Goal: Information Seeking & Learning: Learn about a topic

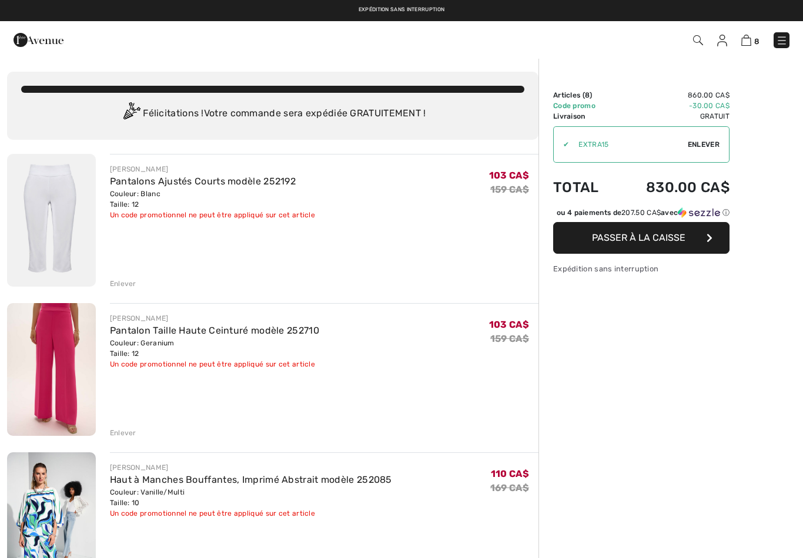
checkbox input "true"
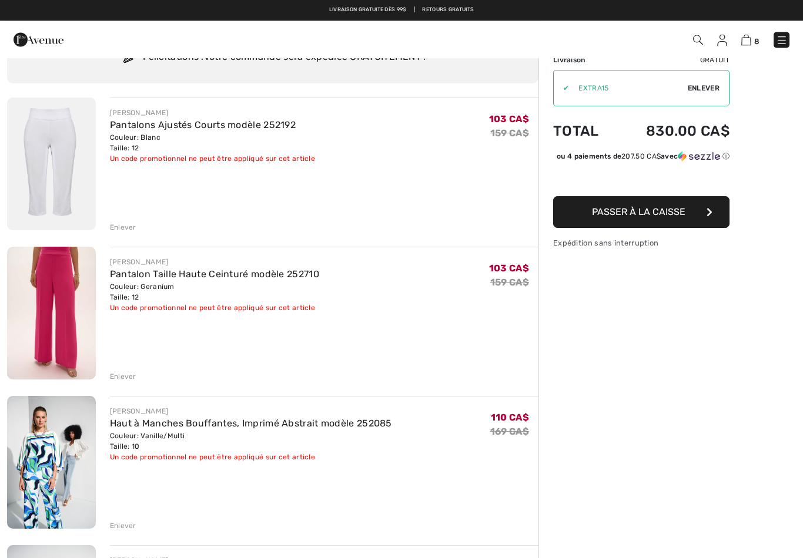
scroll to position [31, 0]
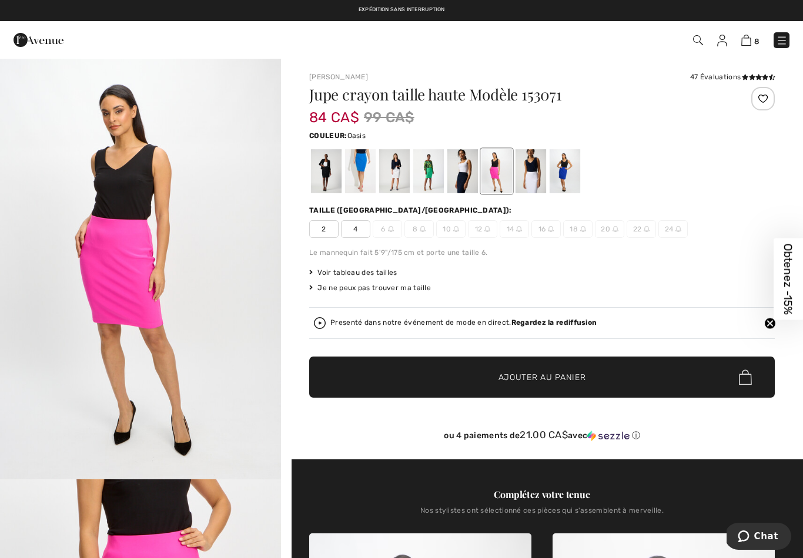
click at [360, 170] on div at bounding box center [360, 171] width 31 height 44
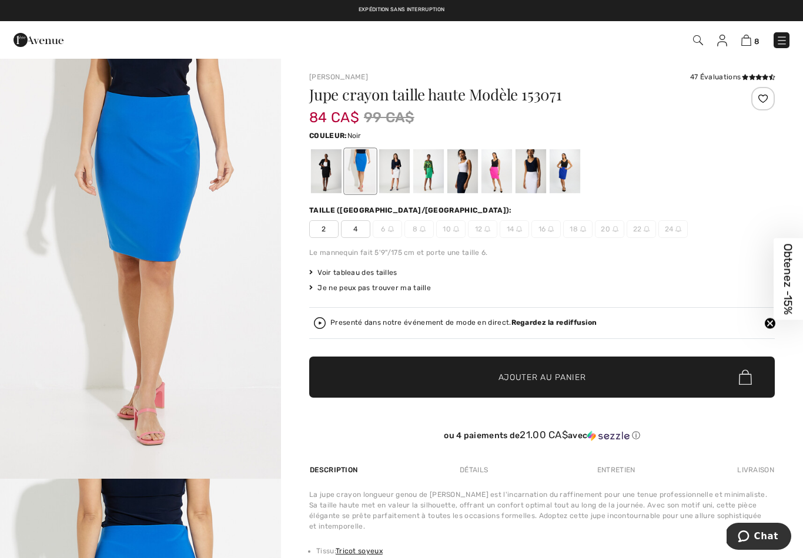
click at [327, 181] on div at bounding box center [326, 171] width 31 height 44
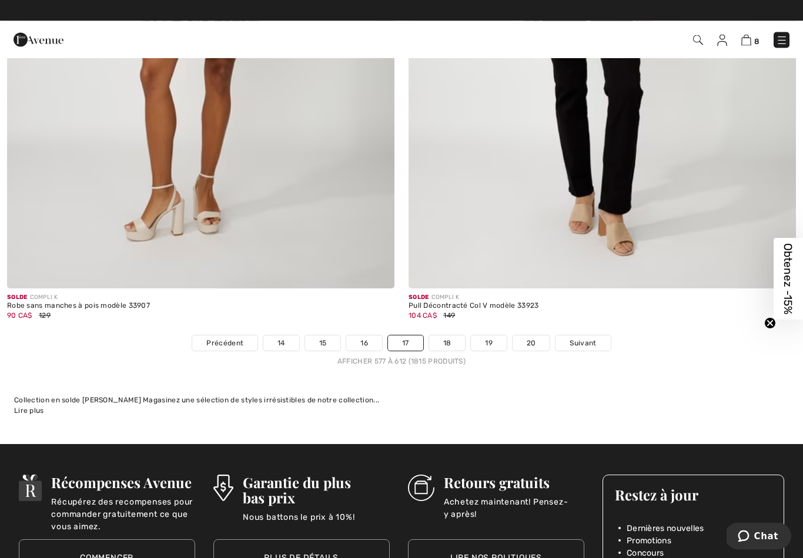
scroll to position [11423, 0]
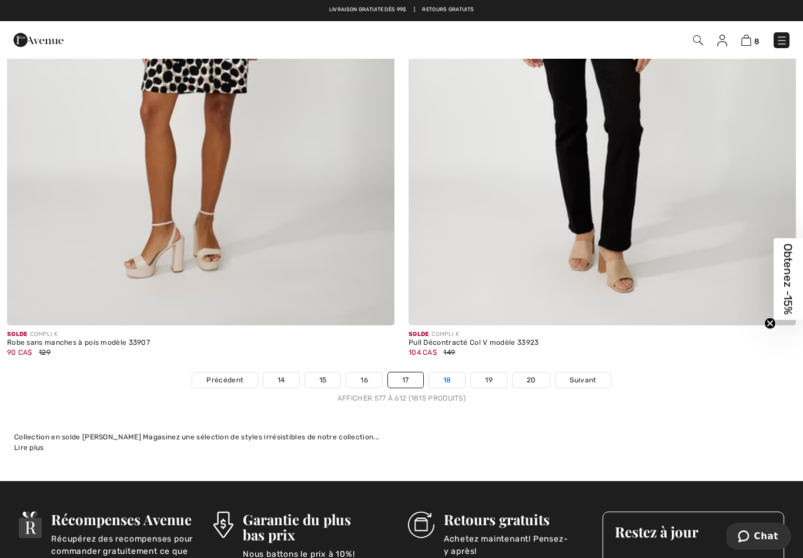
click at [463, 373] on link "18" at bounding box center [447, 380] width 36 height 15
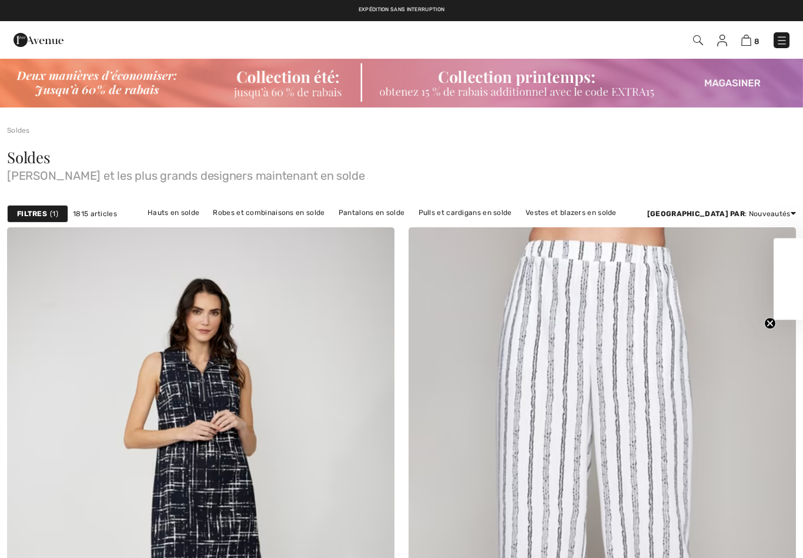
checkbox input "true"
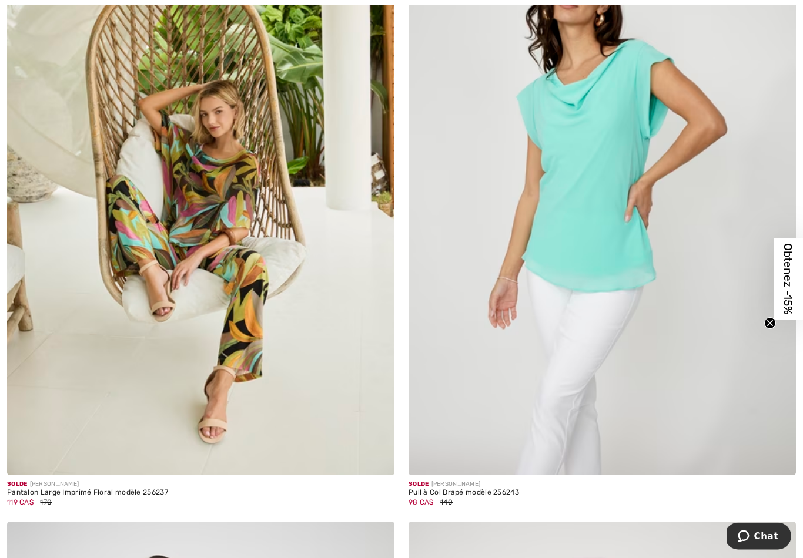
scroll to position [4848, 0]
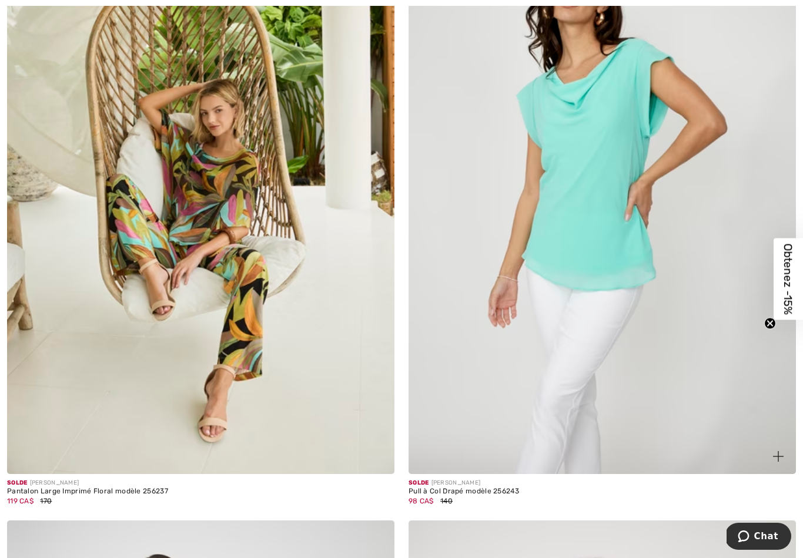
click at [661, 322] on img at bounding box center [601, 184] width 387 height 581
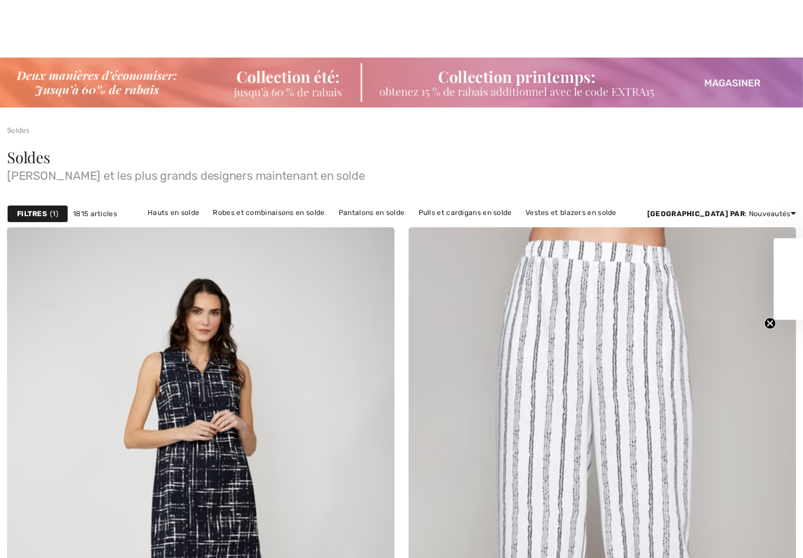
scroll to position [5422, 0]
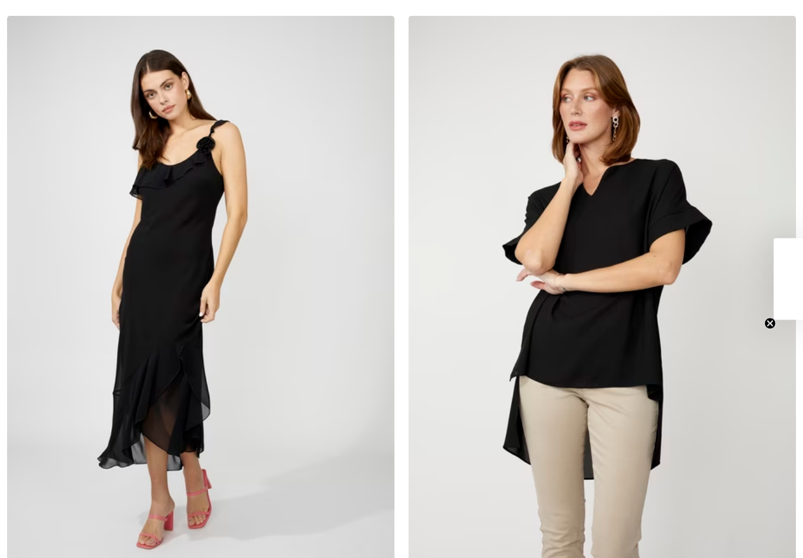
checkbox input "true"
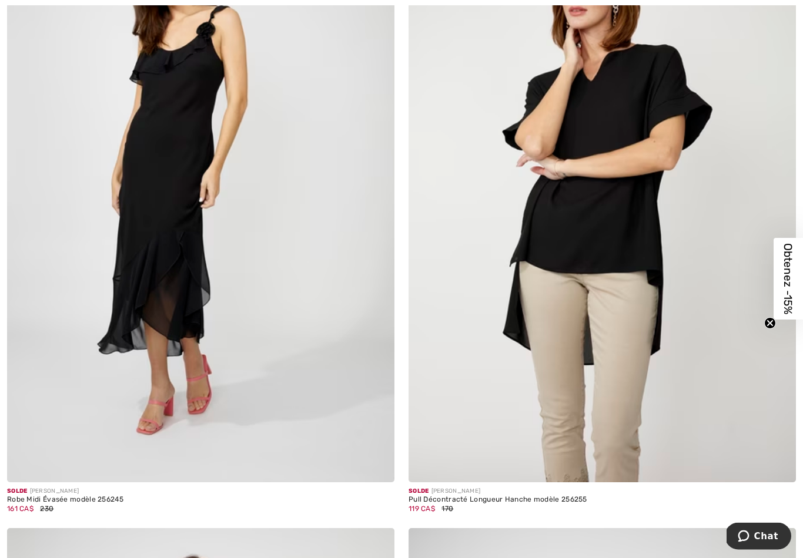
scroll to position [5474, 0]
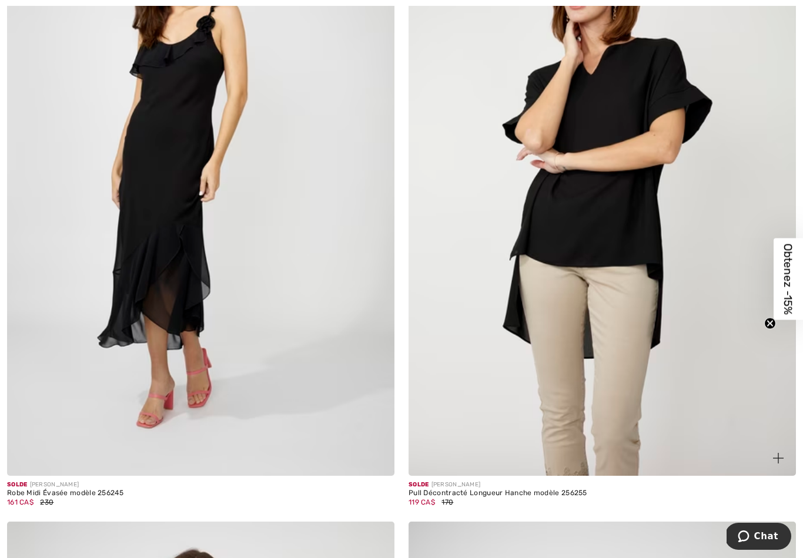
click at [678, 341] on img at bounding box center [601, 185] width 387 height 581
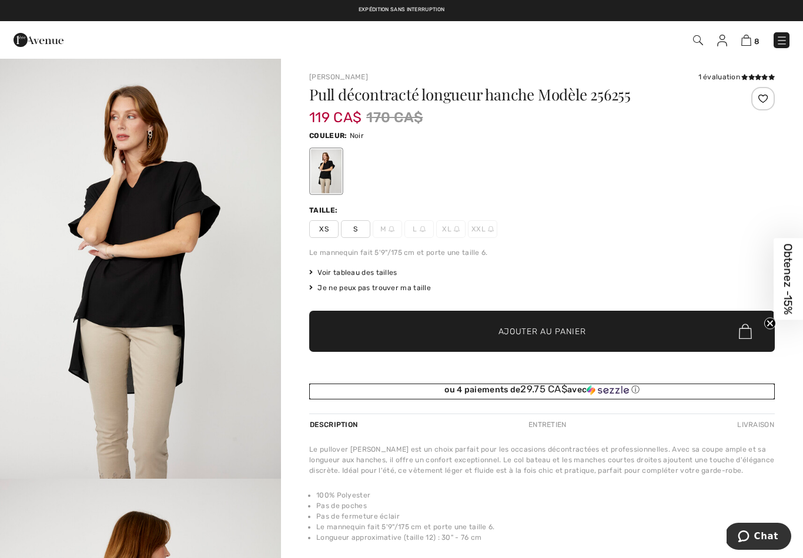
click at [590, 394] on img at bounding box center [608, 390] width 42 height 11
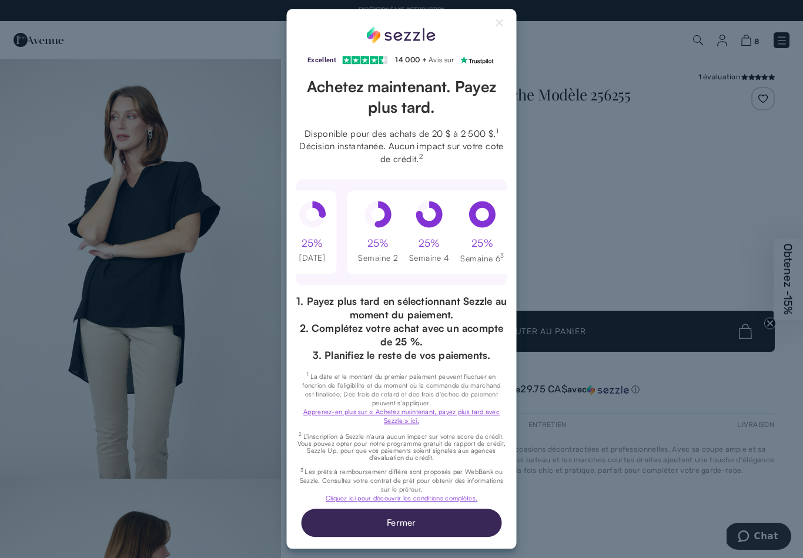
click at [566, 132] on div "Excellent Note de 4,3 sur 5 étoiles sur Trustpilot" at bounding box center [401, 279] width 803 height 558
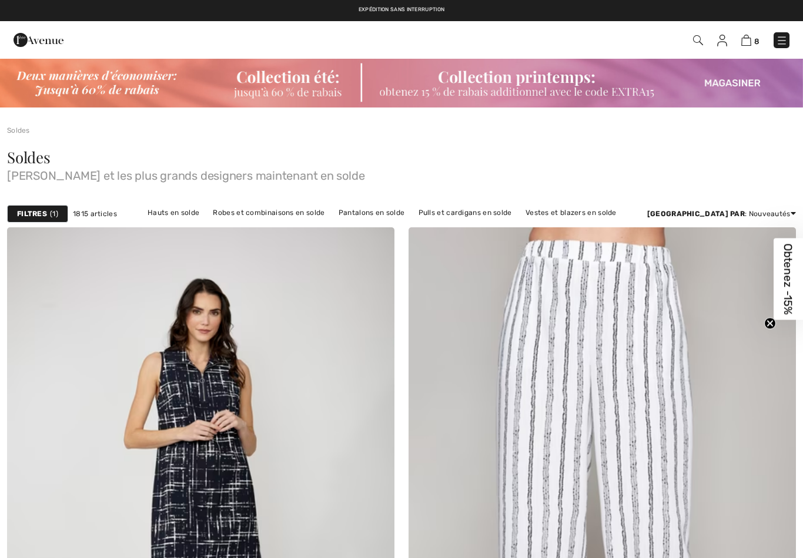
checkbox input "true"
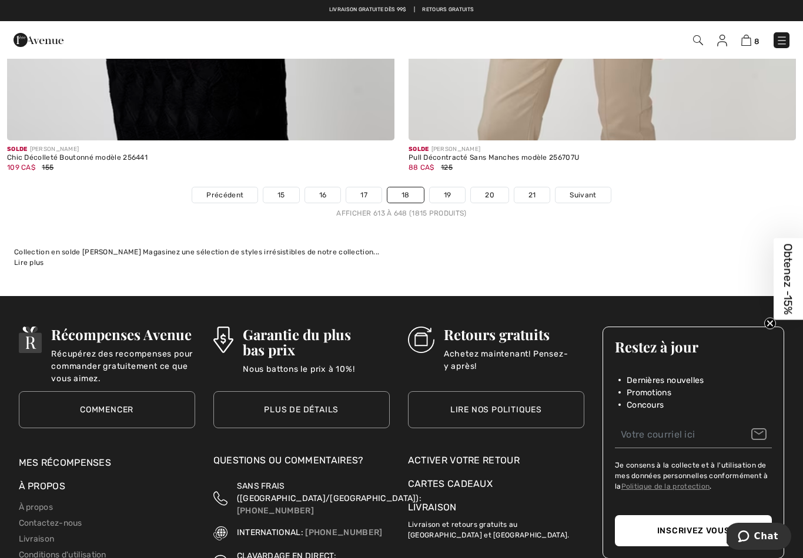
scroll to position [11533, 0]
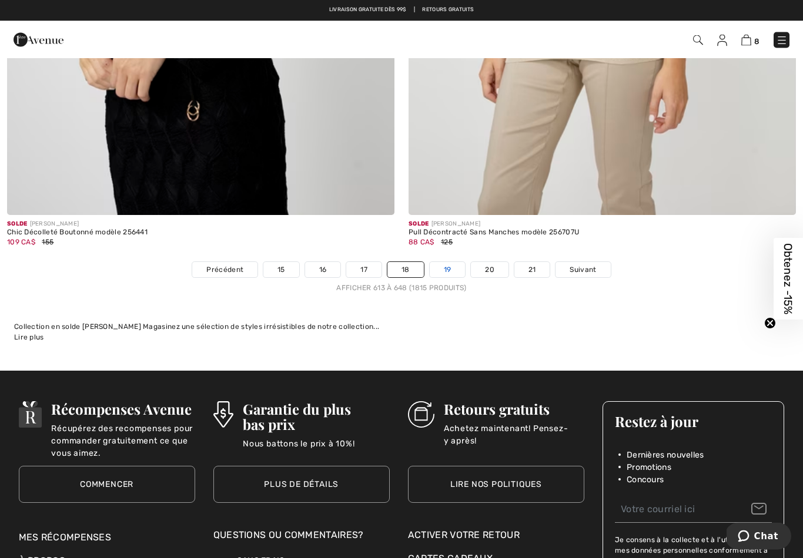
click at [463, 263] on link "19" at bounding box center [448, 270] width 36 height 15
click at [445, 264] on link "19" at bounding box center [448, 270] width 36 height 15
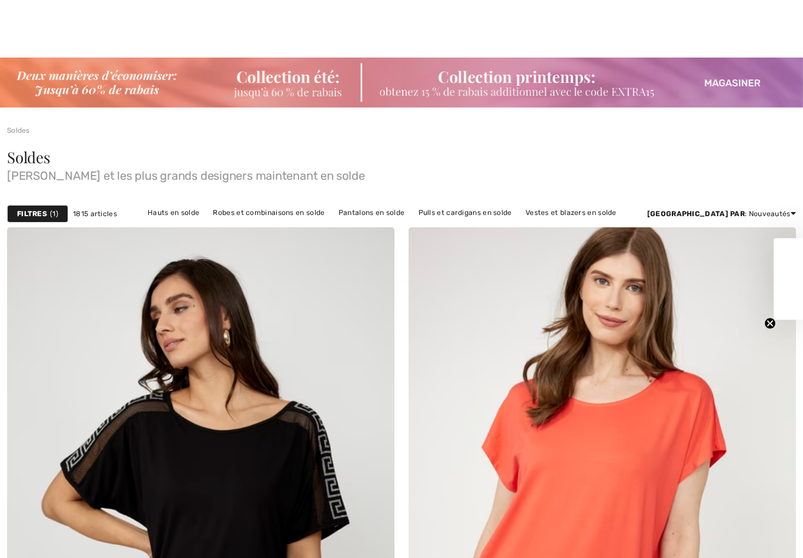
checkbox input "true"
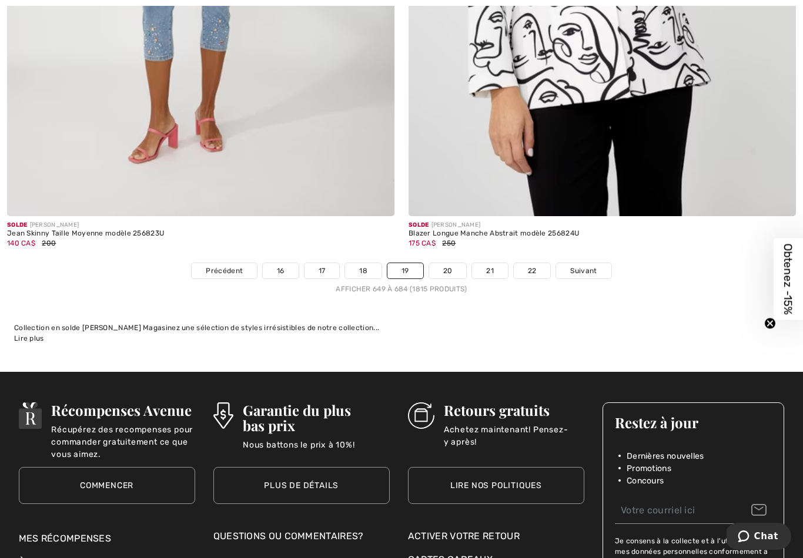
scroll to position [11534, 0]
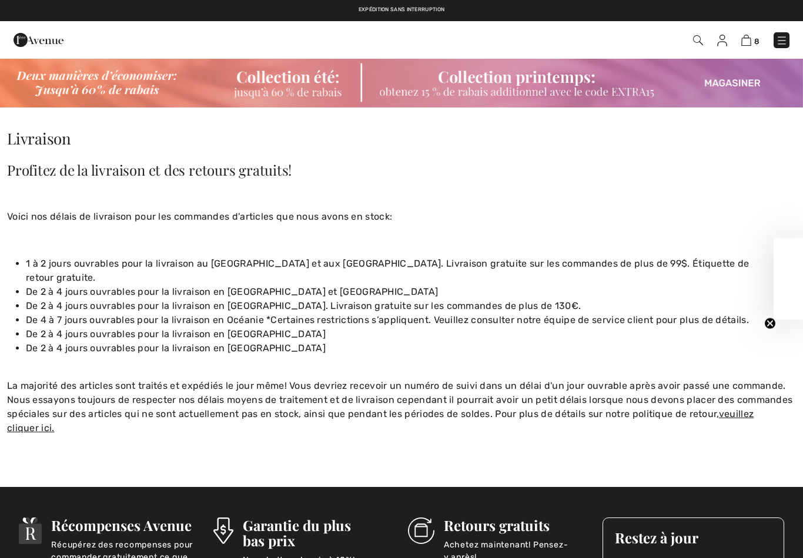
checkbox input "true"
